Goal: Browse casually

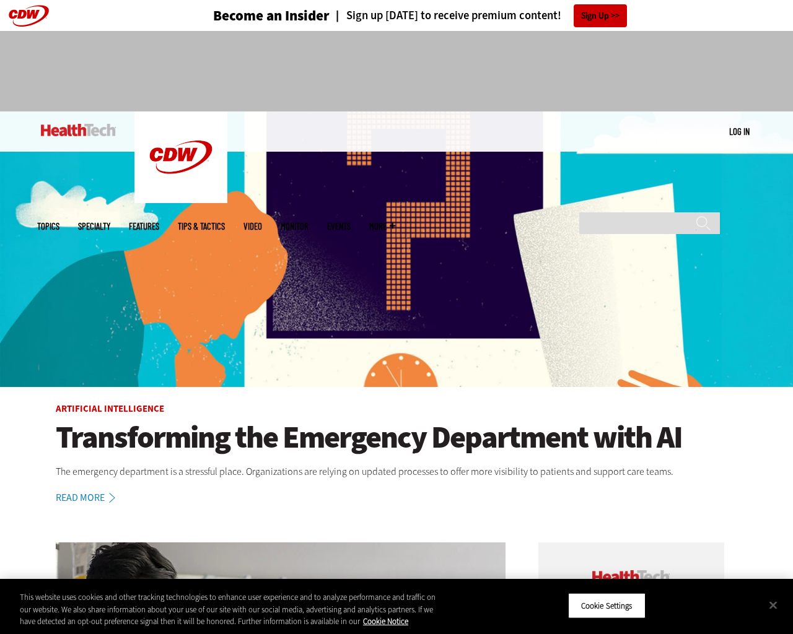
click at [786, 317] on img at bounding box center [396, 249] width 793 height 276
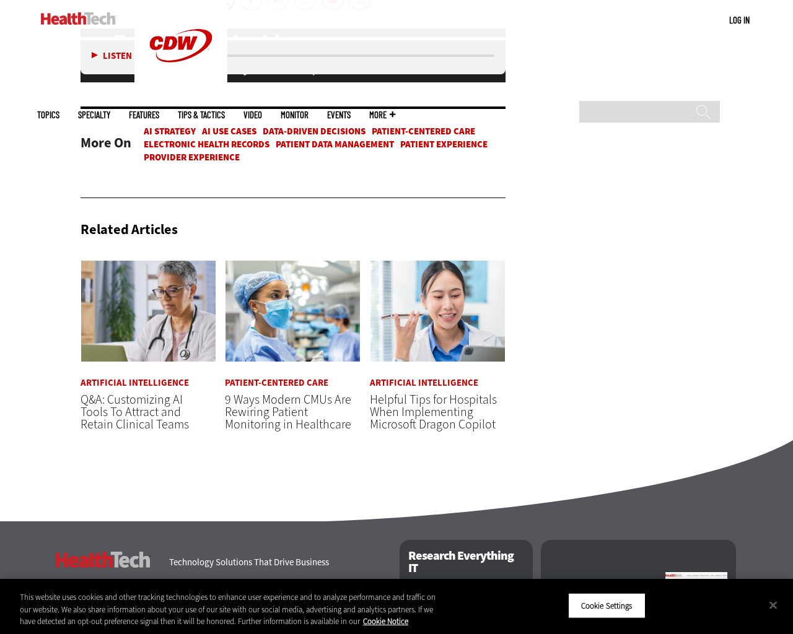
scroll to position [3893, 0]
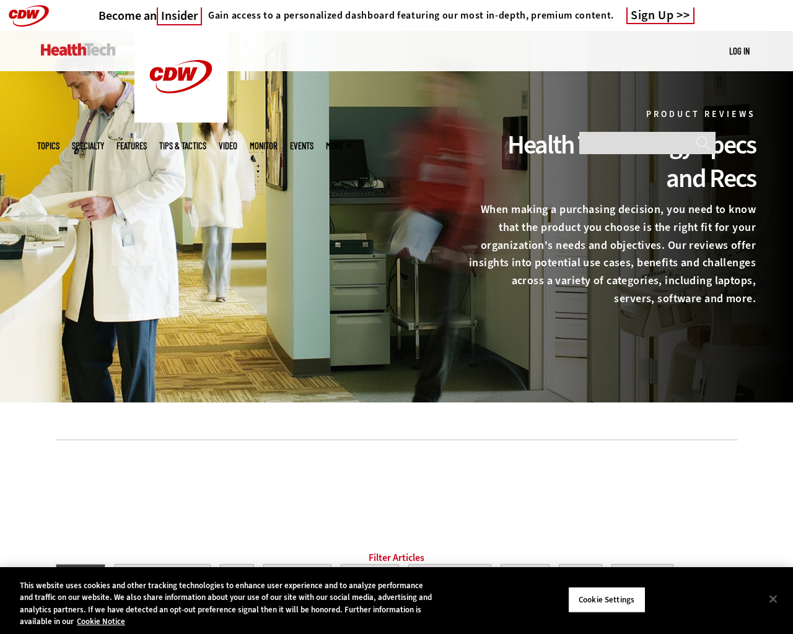
click at [786, 317] on div at bounding box center [396, 217] width 793 height 372
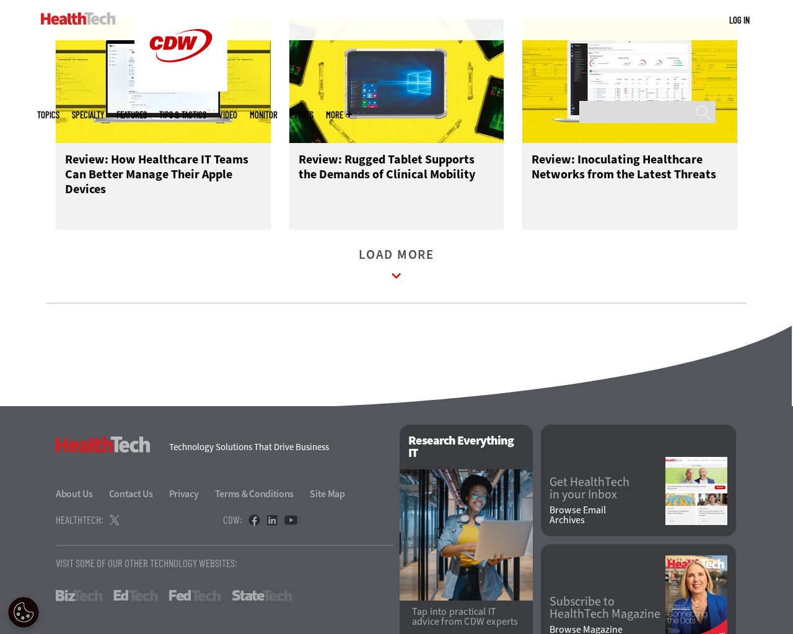
scroll to position [1630, 0]
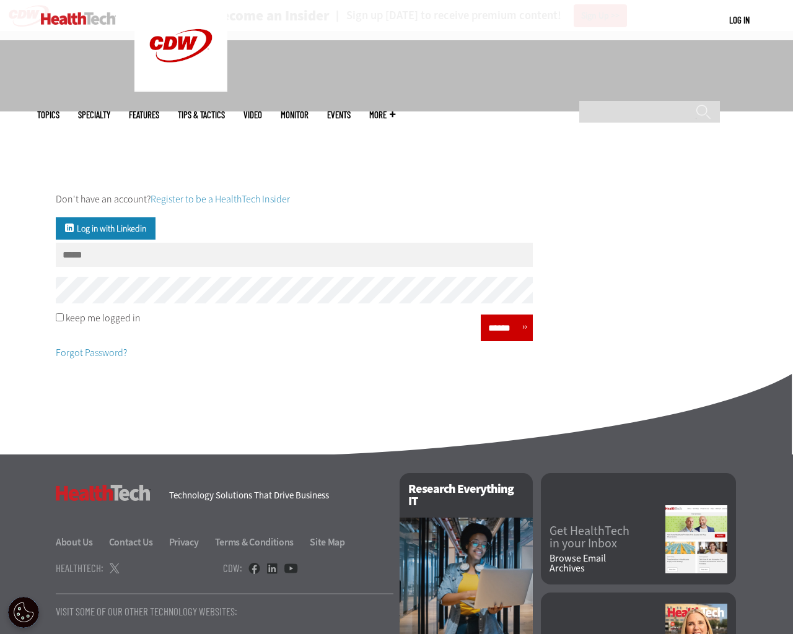
scroll to position [122, 0]
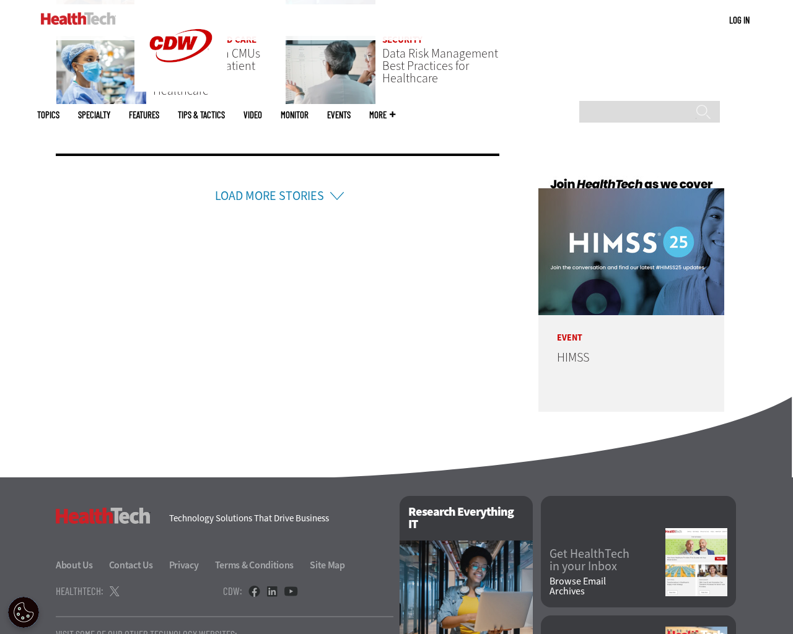
scroll to position [2929, 0]
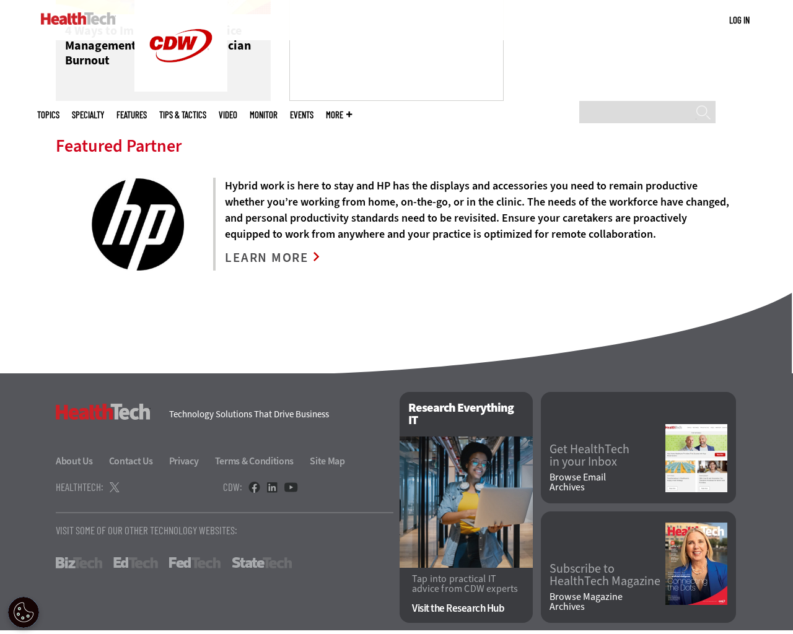
scroll to position [2835, 0]
